Goal: Navigation & Orientation: Find specific page/section

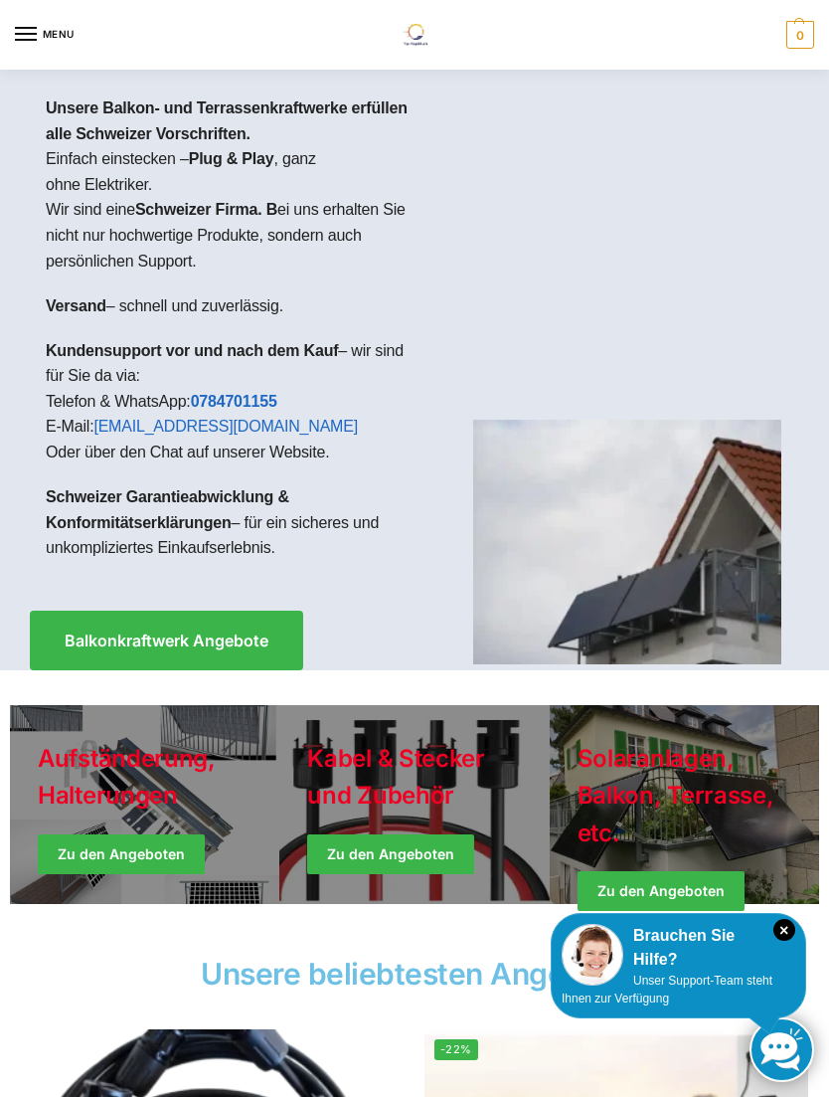
click at [611, 609] on img at bounding box center [627, 542] width 308 height 245
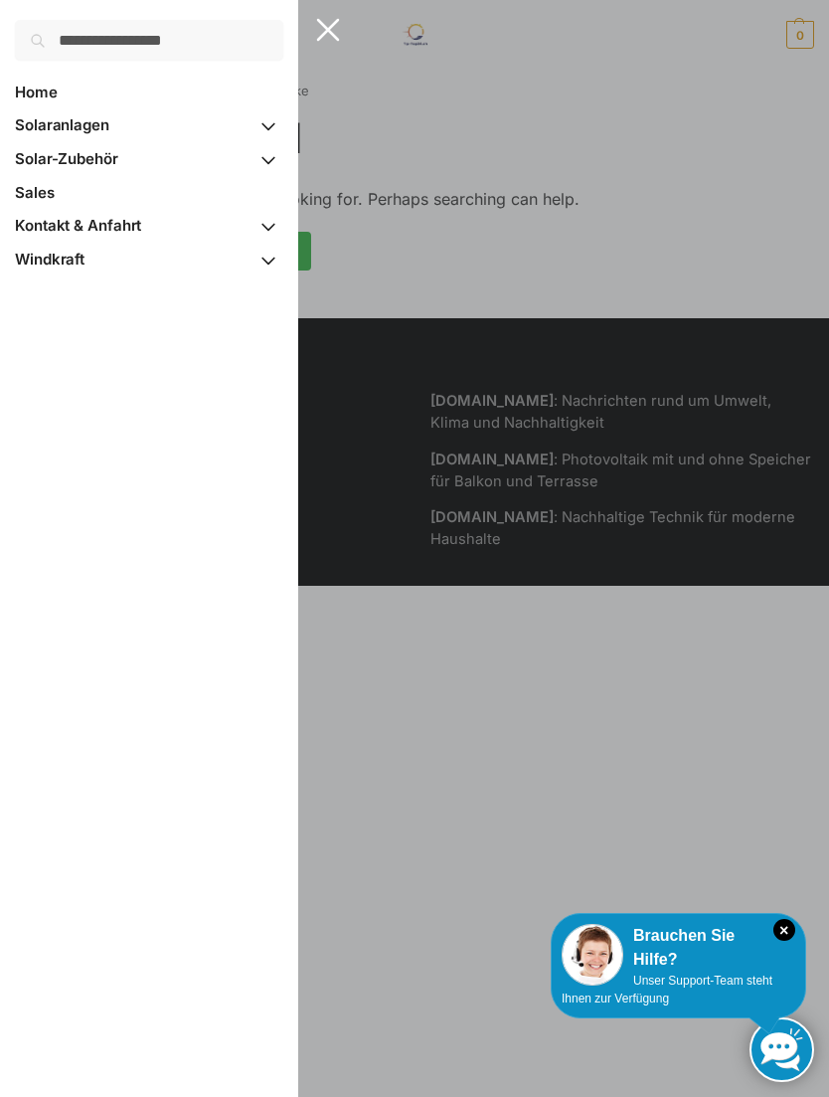
click at [96, 115] on span "Solaranlagen" at bounding box center [62, 124] width 94 height 19
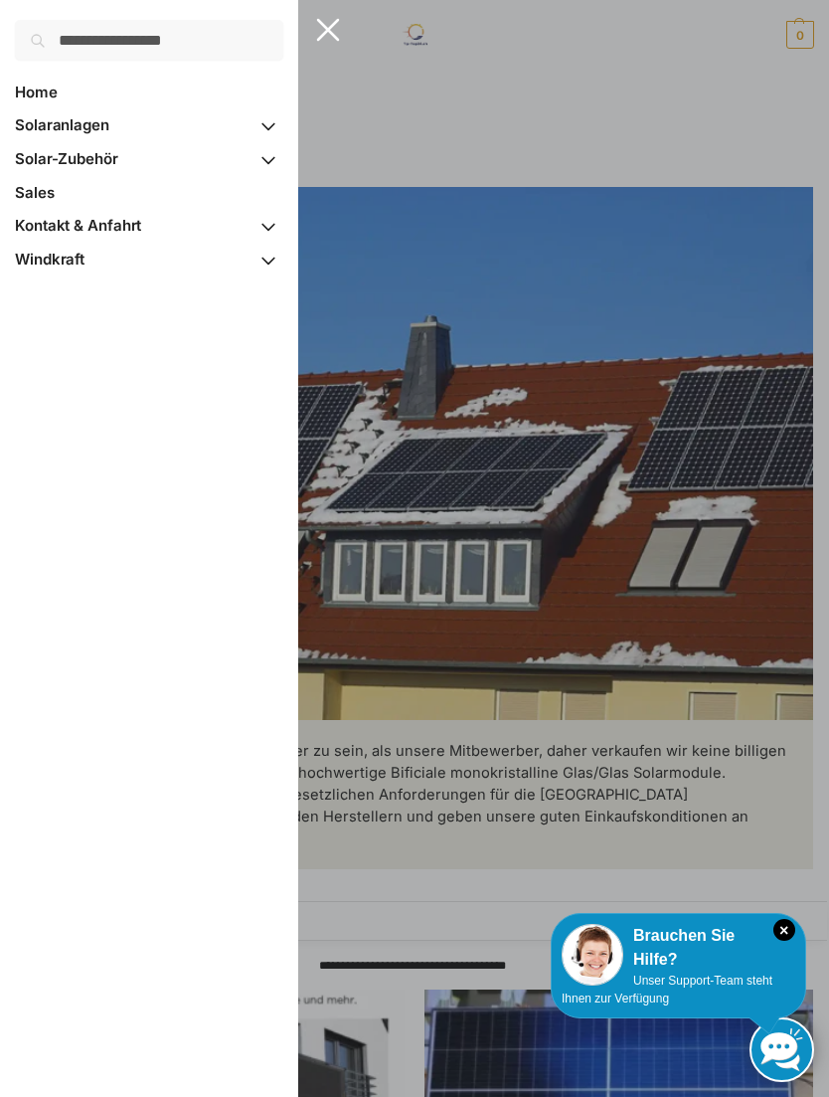
click at [272, 115] on span "Primary Navigation" at bounding box center [269, 126] width 30 height 35
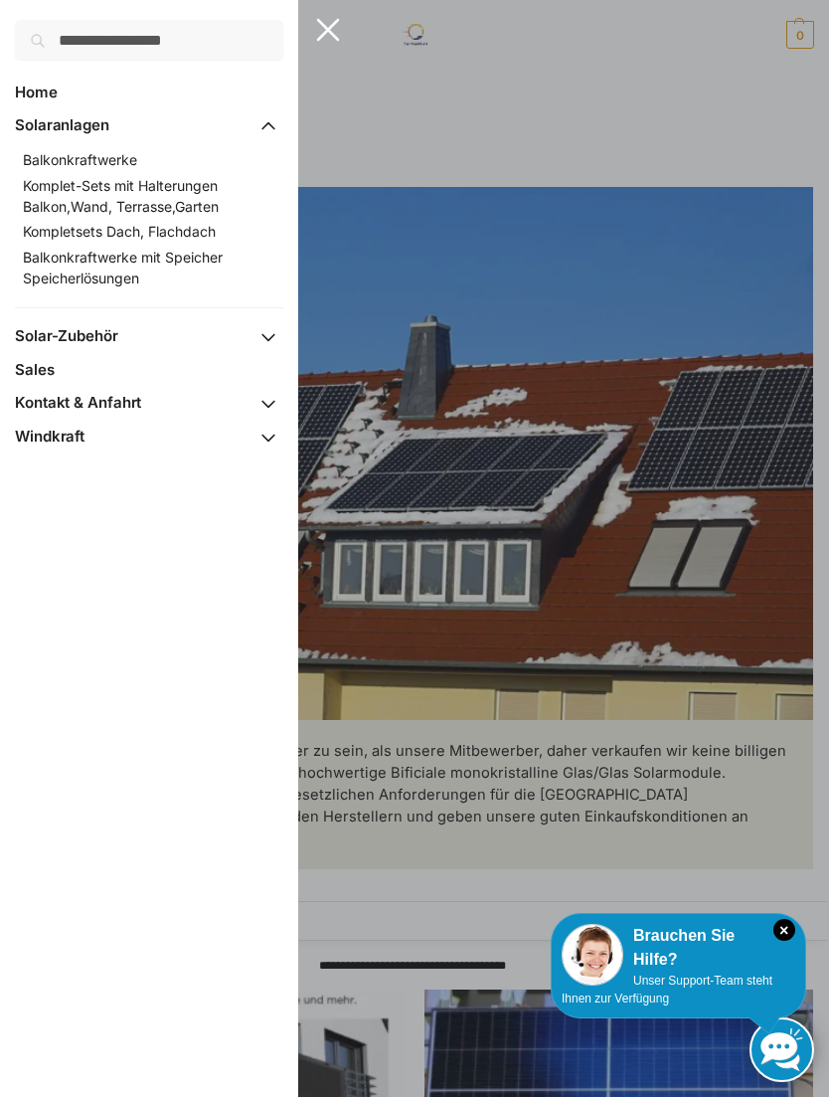
click at [272, 335] on span "Primary Navigation" at bounding box center [269, 337] width 30 height 35
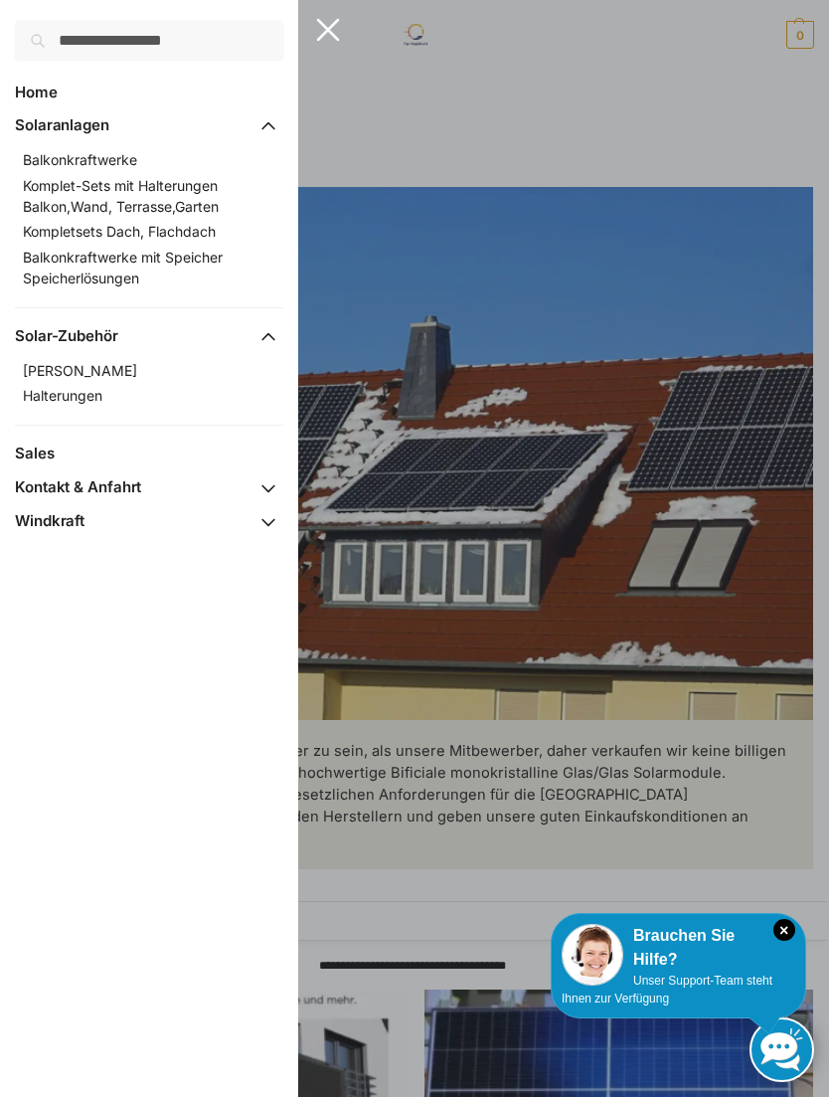
click at [111, 147] on link "Balkonkraftwerke" at bounding box center [133, 159] width 221 height 26
